Goal: Task Accomplishment & Management: Manage account settings

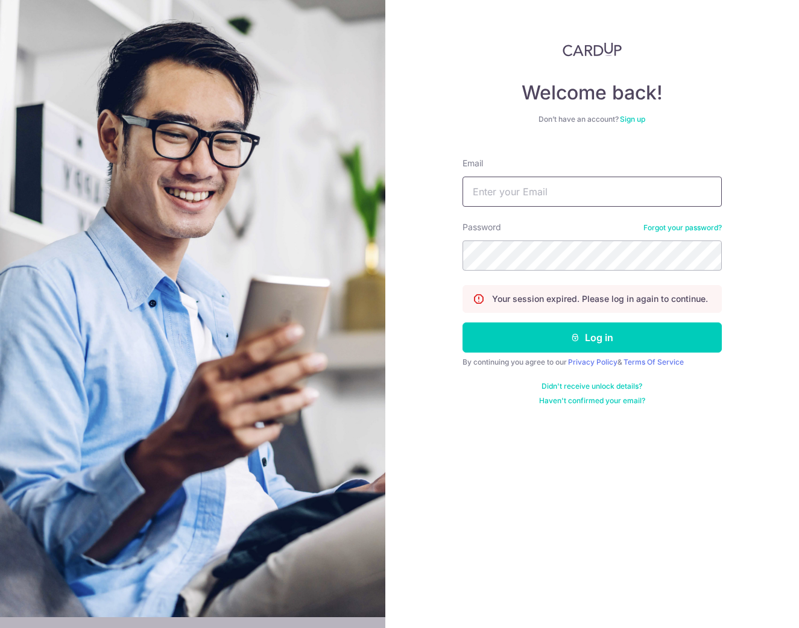
click at [508, 186] on input "Email" at bounding box center [591, 192] width 259 height 30
type input "[EMAIL_ADDRESS][DOMAIN_NAME]"
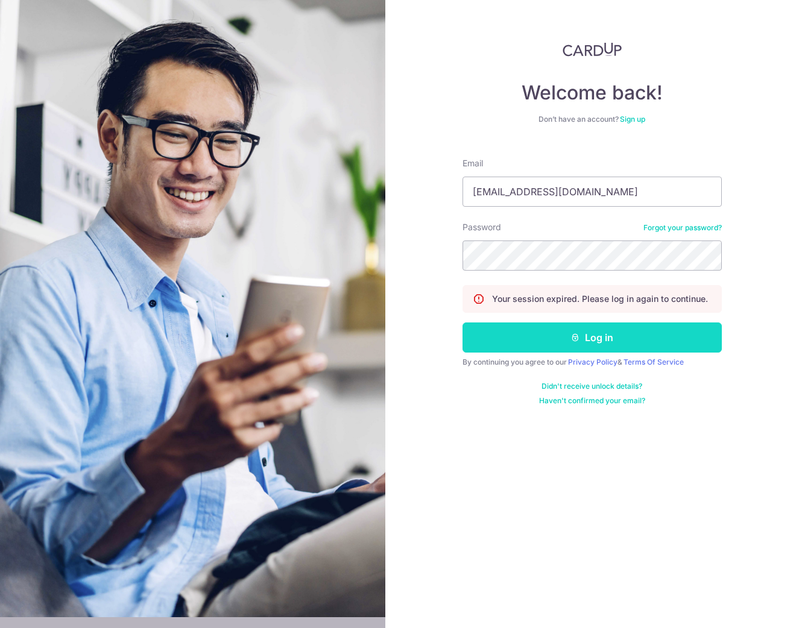
click at [531, 343] on button "Log in" at bounding box center [591, 338] width 259 height 30
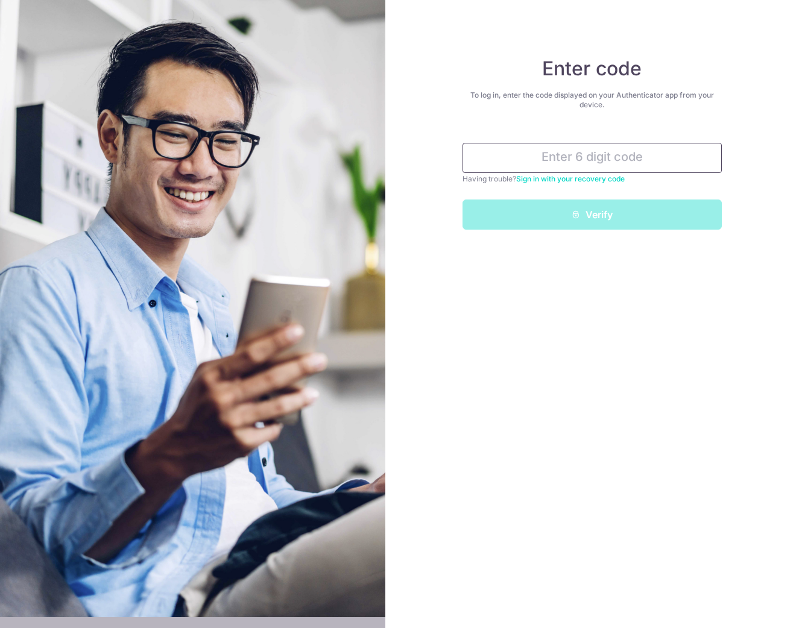
click at [632, 149] on input "text" at bounding box center [591, 158] width 259 height 30
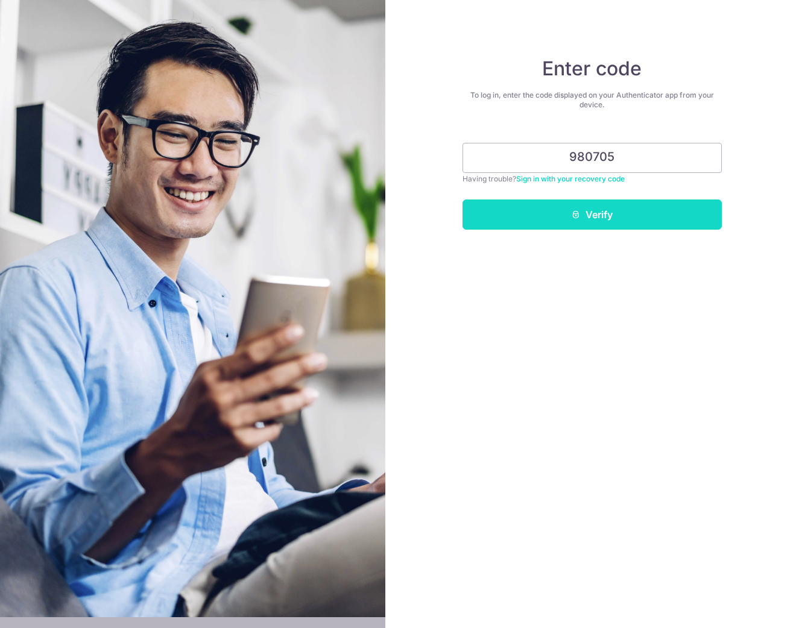
type input "980705"
click at [614, 200] on button "Verify" at bounding box center [591, 215] width 259 height 30
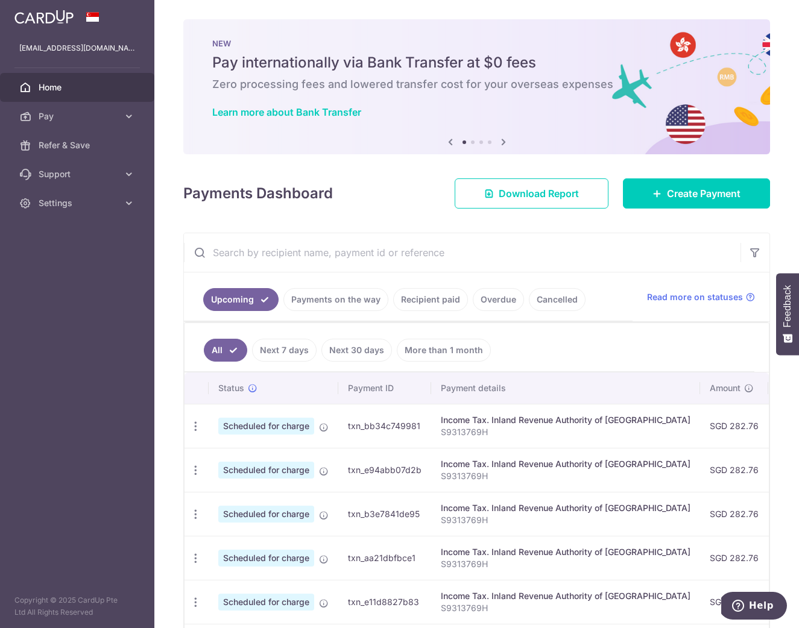
scroll to position [41, 0]
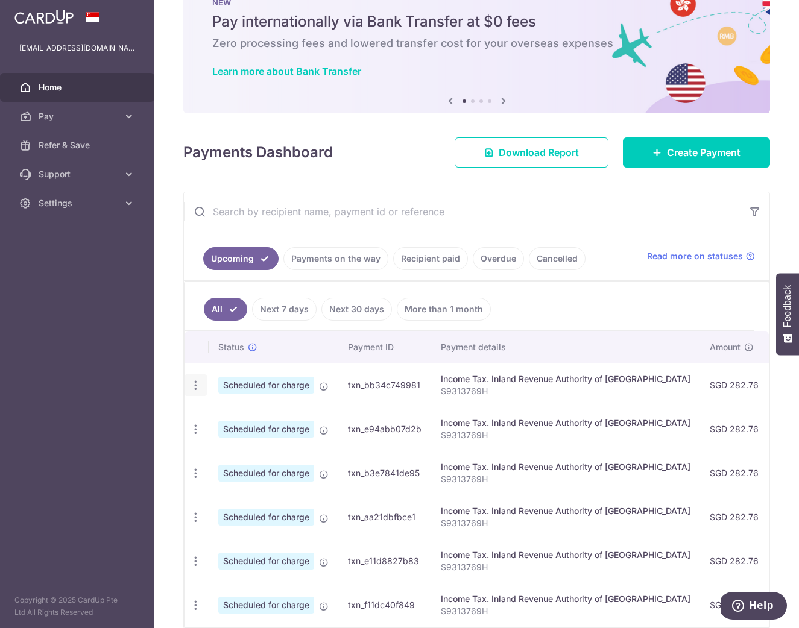
click at [194, 384] on icon "button" at bounding box center [195, 385] width 13 height 13
click at [260, 420] on span "Update payment" at bounding box center [260, 418] width 82 height 14
radio input "true"
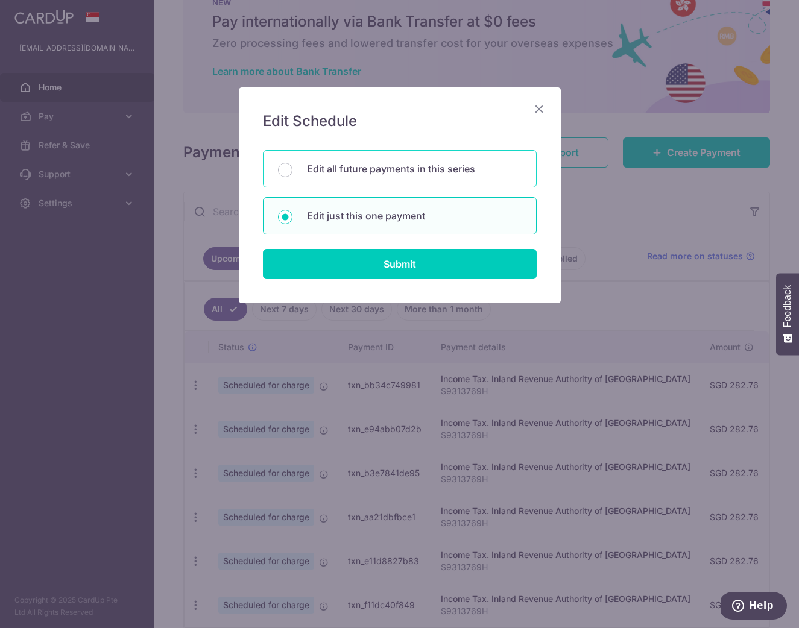
click at [418, 171] on p "Edit all future payments in this series" at bounding box center [414, 169] width 215 height 14
click at [292, 171] on input "Edit all future payments in this series" at bounding box center [285, 170] width 14 height 14
radio input "true"
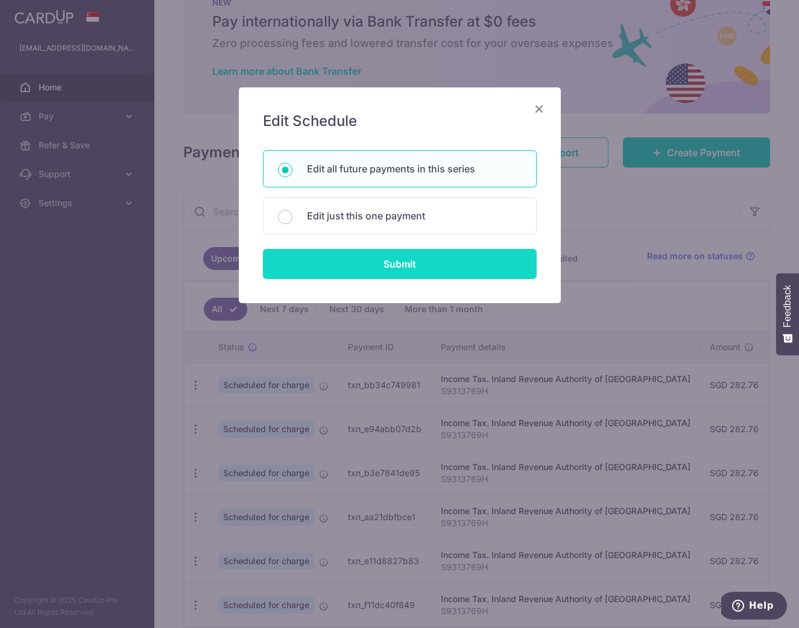
click at [424, 259] on input "Submit" at bounding box center [400, 264] width 274 height 30
radio input "true"
type input "282.76"
type input "S9313769H"
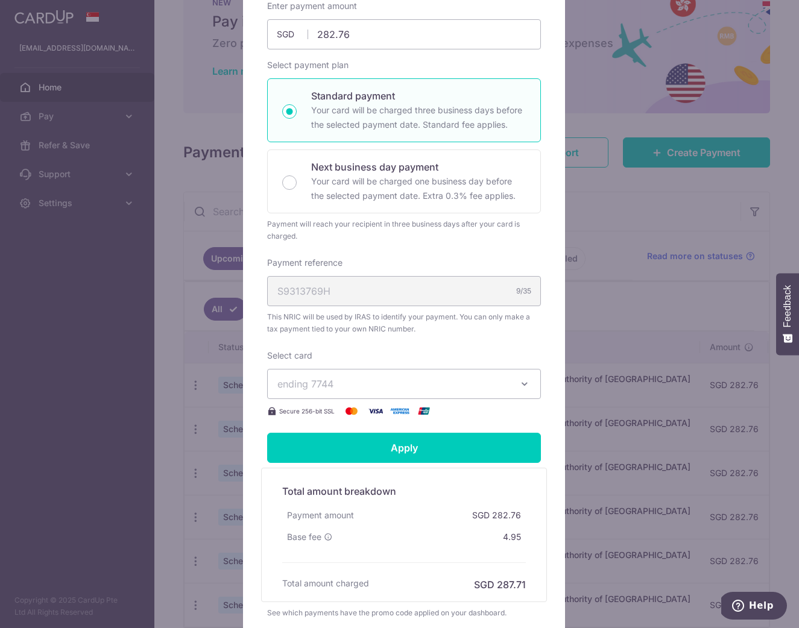
scroll to position [200, 0]
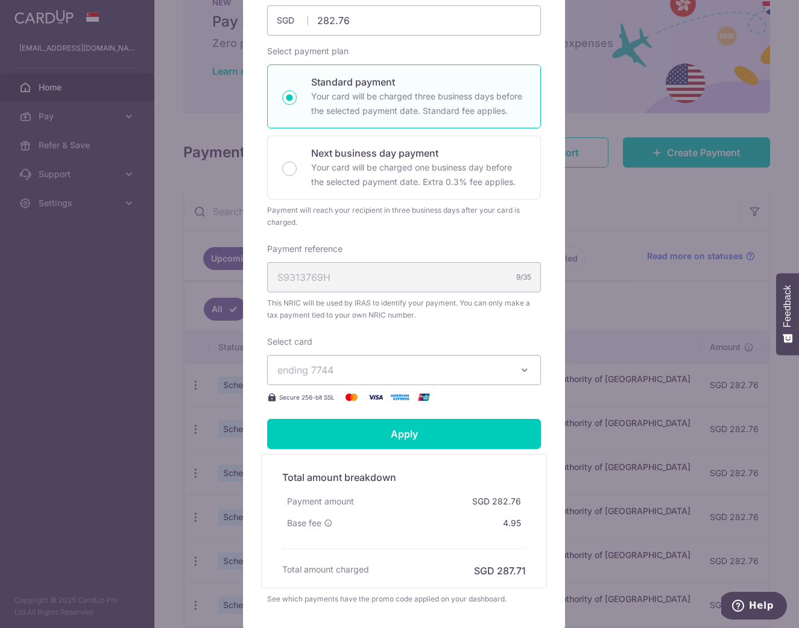
click at [476, 367] on span "ending 7744" at bounding box center [392, 370] width 231 height 14
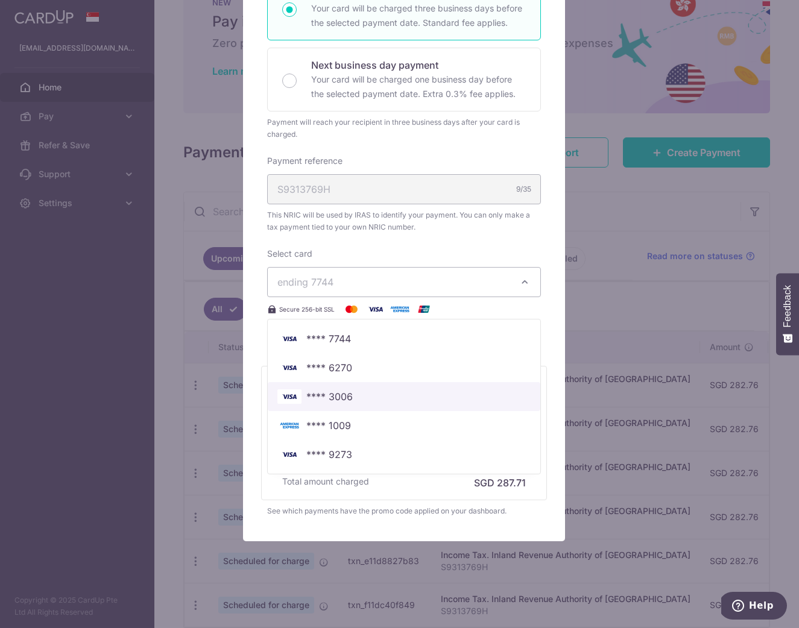
scroll to position [288, 0]
click at [535, 520] on div "Edit payment By clicking apply, you will make changes to all 6 payments to Inla…" at bounding box center [404, 171] width 322 height 742
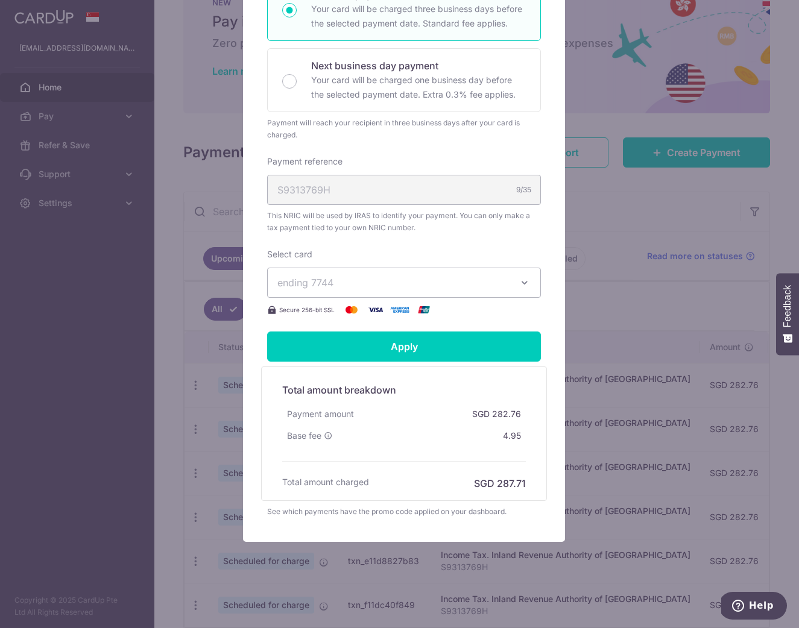
scroll to position [0, 0]
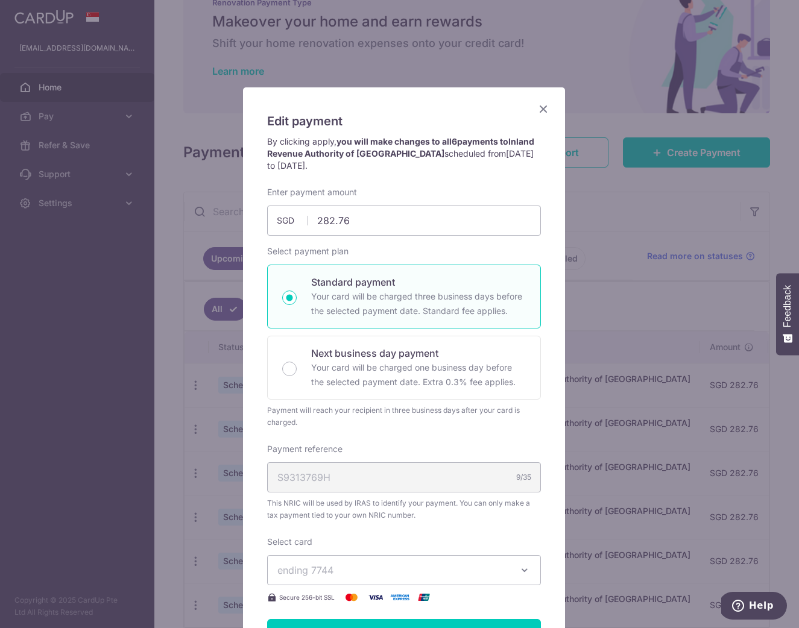
click at [539, 104] on icon "Close" at bounding box center [543, 108] width 14 height 15
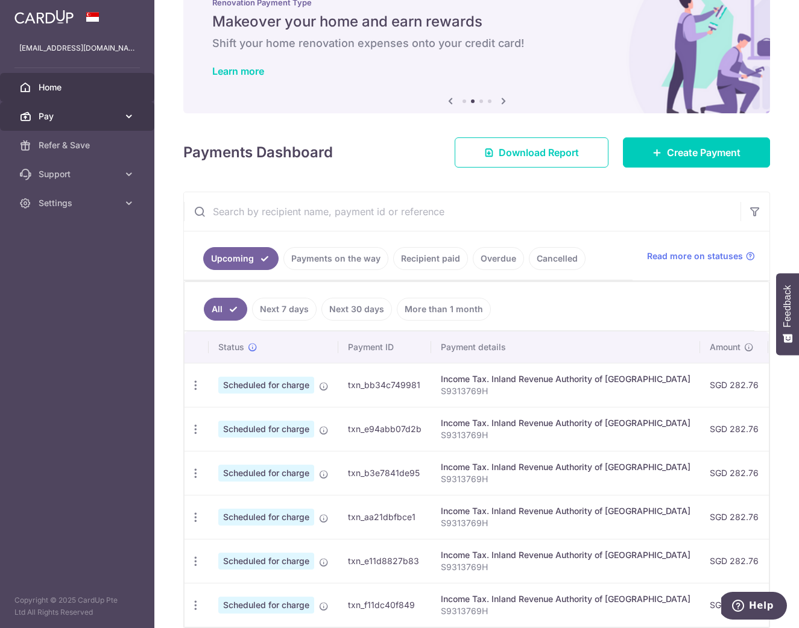
click at [121, 108] on link "Pay" at bounding box center [77, 116] width 154 height 29
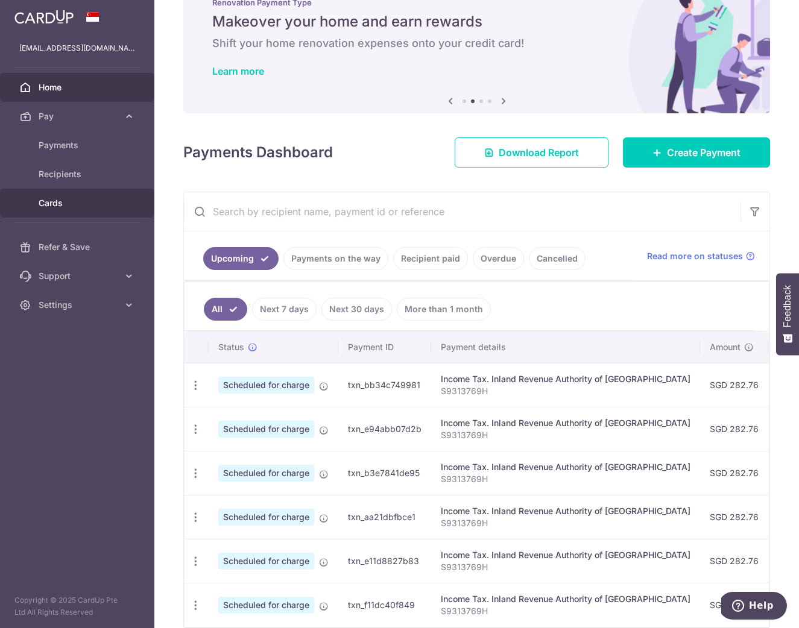
click at [82, 201] on span "Cards" at bounding box center [79, 203] width 80 height 12
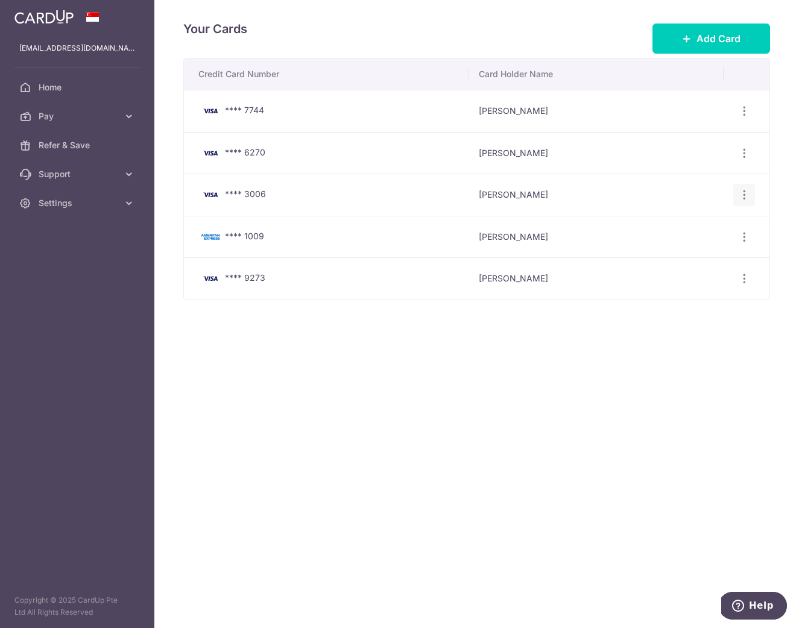
click at [746, 195] on icon "button" at bounding box center [744, 195] width 13 height 13
click at [673, 259] on span "Delete" at bounding box center [704, 257] width 82 height 14
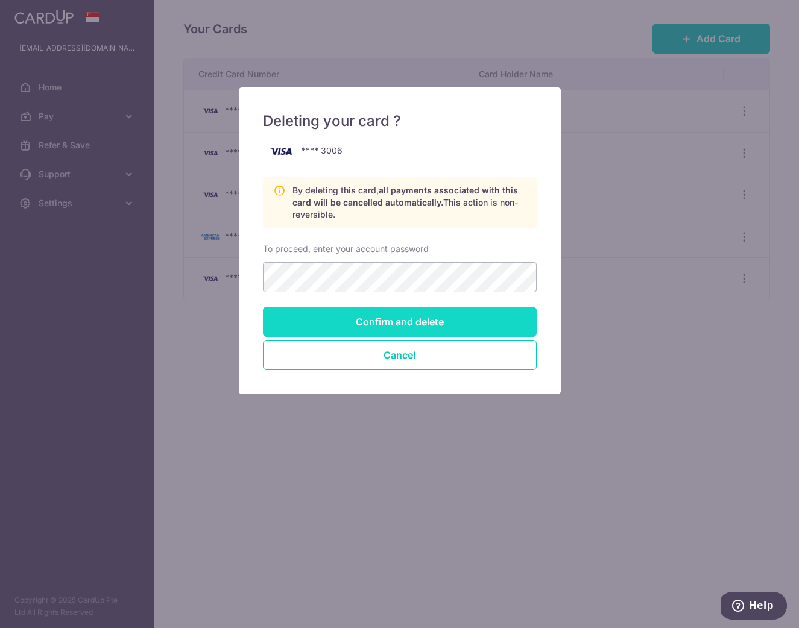
click at [464, 312] on input "Confirm and delete" at bounding box center [400, 322] width 274 height 30
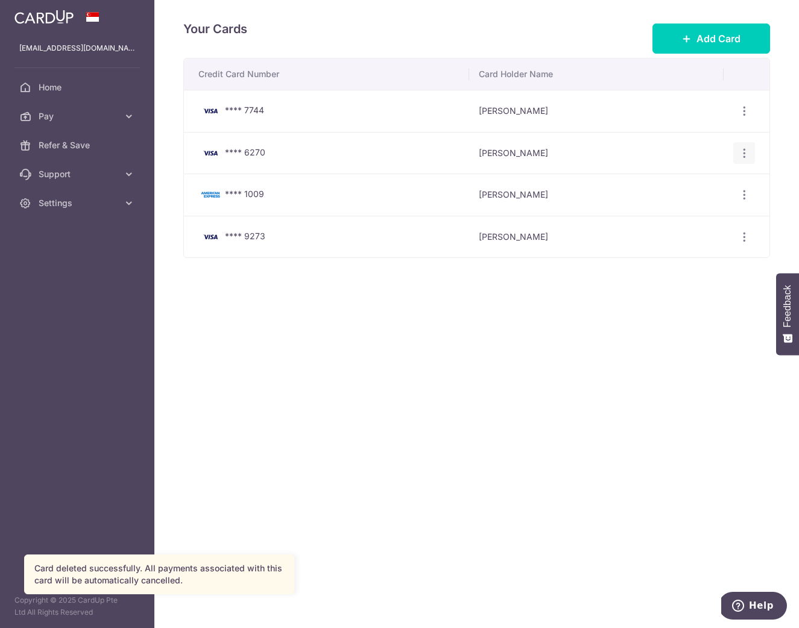
click at [742, 151] on icon "button" at bounding box center [744, 153] width 13 height 13
click at [676, 219] on span "Delete" at bounding box center [704, 215] width 82 height 14
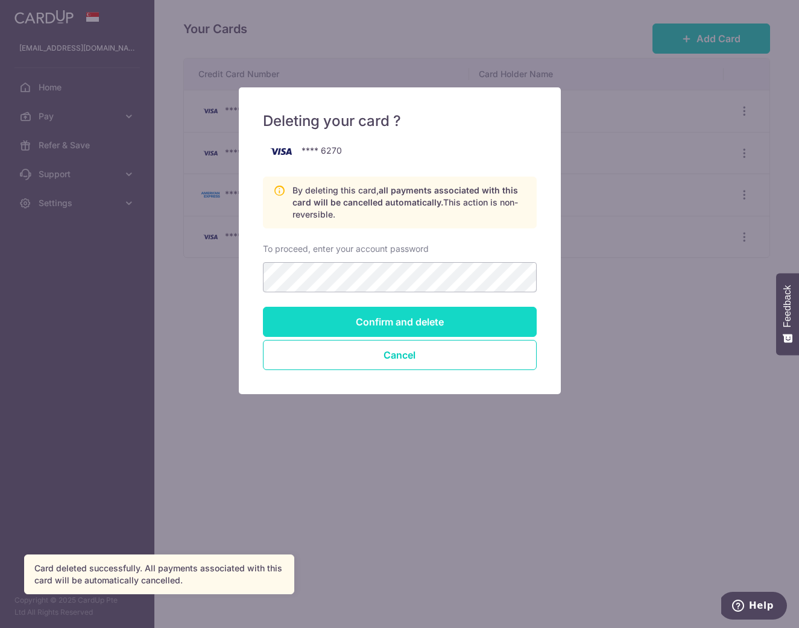
click at [365, 326] on input "Confirm and delete" at bounding box center [400, 322] width 274 height 30
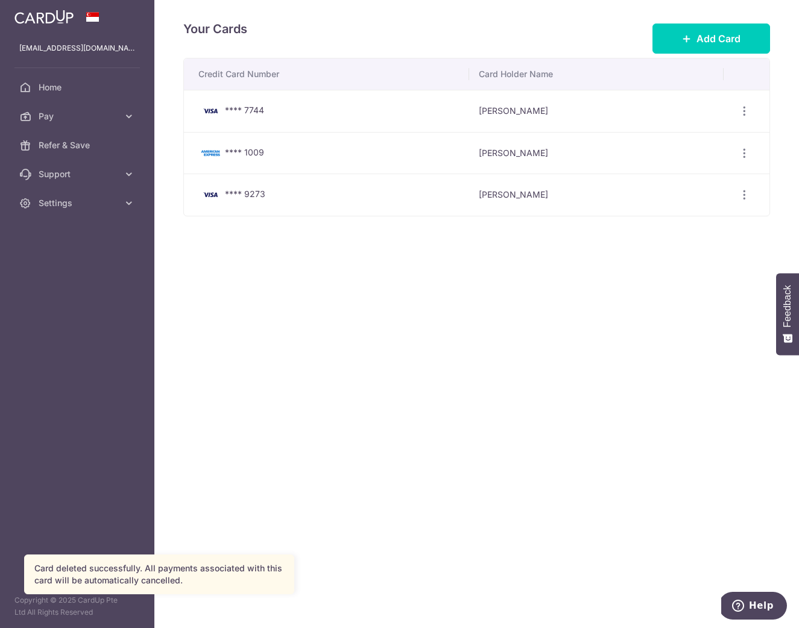
click at [609, 295] on div "Your Cards Add Card Credit Card Number Card Holder Name **** 7744 Jinjia Lin Vi…" at bounding box center [476, 314] width 644 height 628
click at [735, 201] on div "View/Edit Delete" at bounding box center [744, 195] width 22 height 22
click at [744, 192] on icon "button" at bounding box center [744, 195] width 13 height 13
click at [674, 257] on span "Delete" at bounding box center [704, 257] width 82 height 14
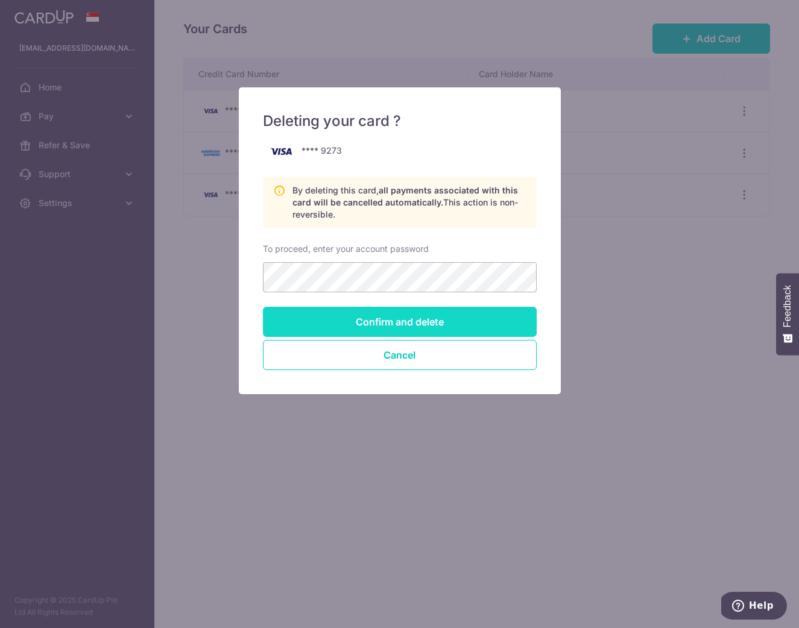
click at [378, 324] on input "Confirm and delete" at bounding box center [400, 322] width 274 height 30
